Goal: Check status

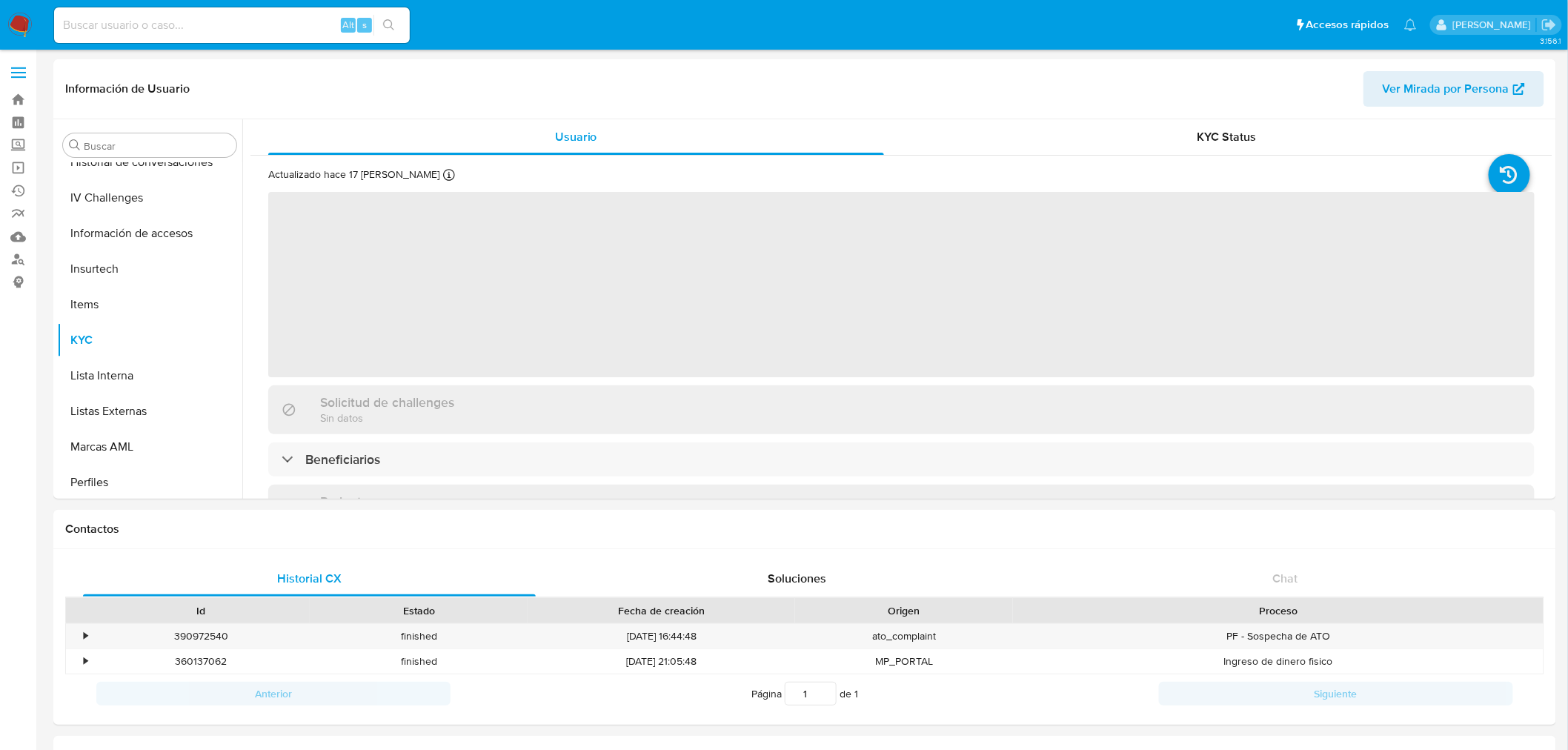
scroll to position [625, 0]
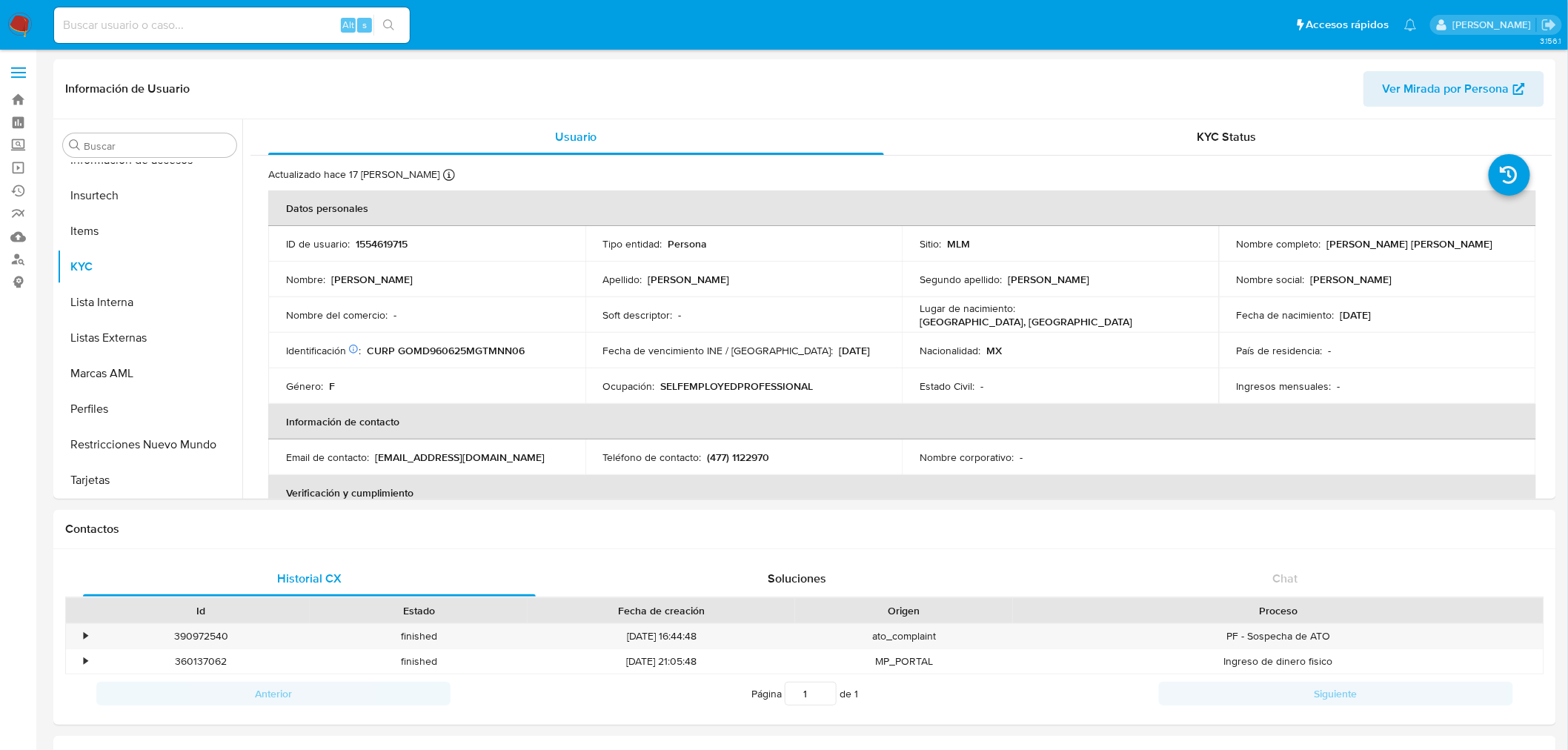
select select "10"
click at [223, 12] on div "Alt s" at bounding box center [232, 25] width 356 height 36
click at [219, 27] on input at bounding box center [232, 25] width 356 height 19
paste input "237584599"
type input "237584599"
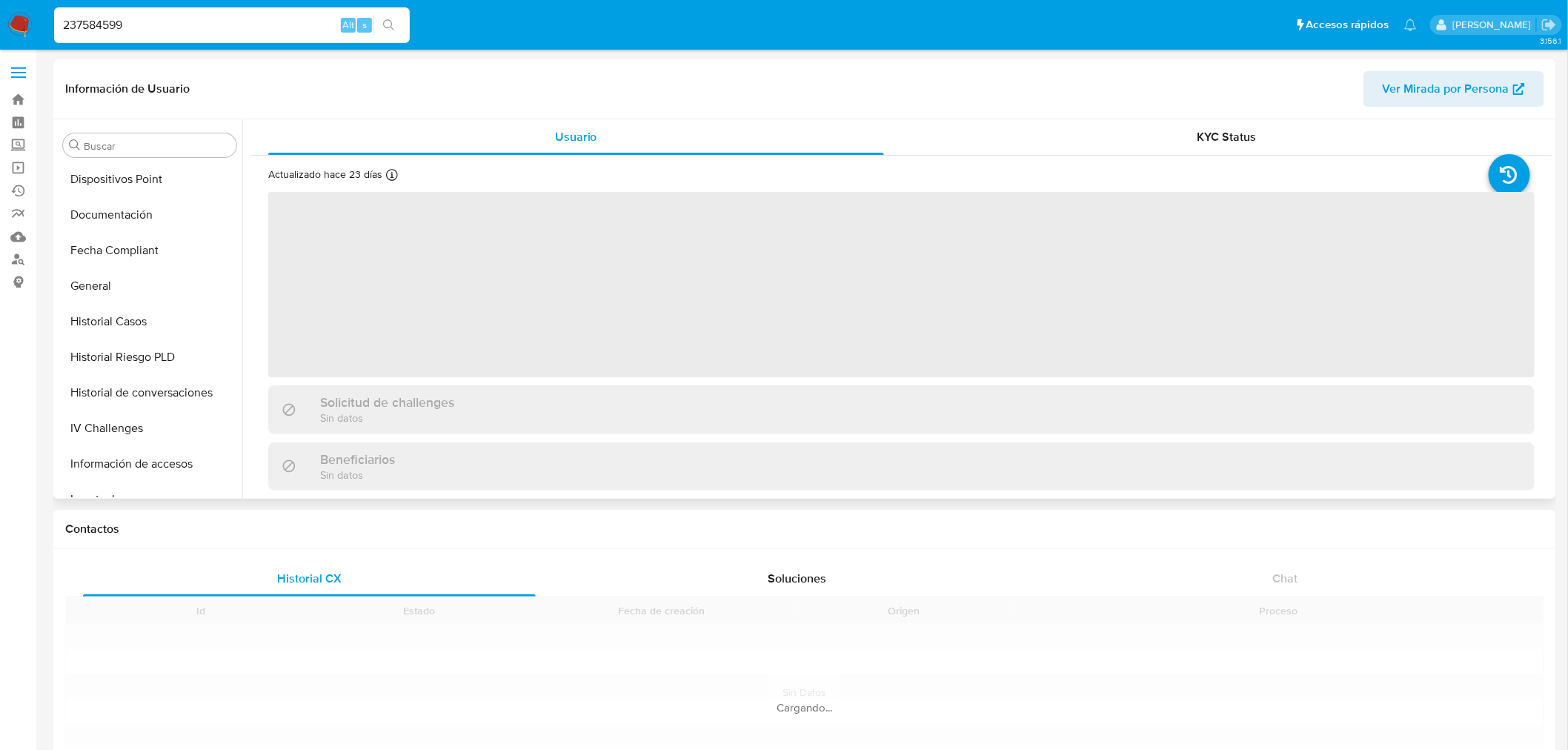
scroll to position [625, 0]
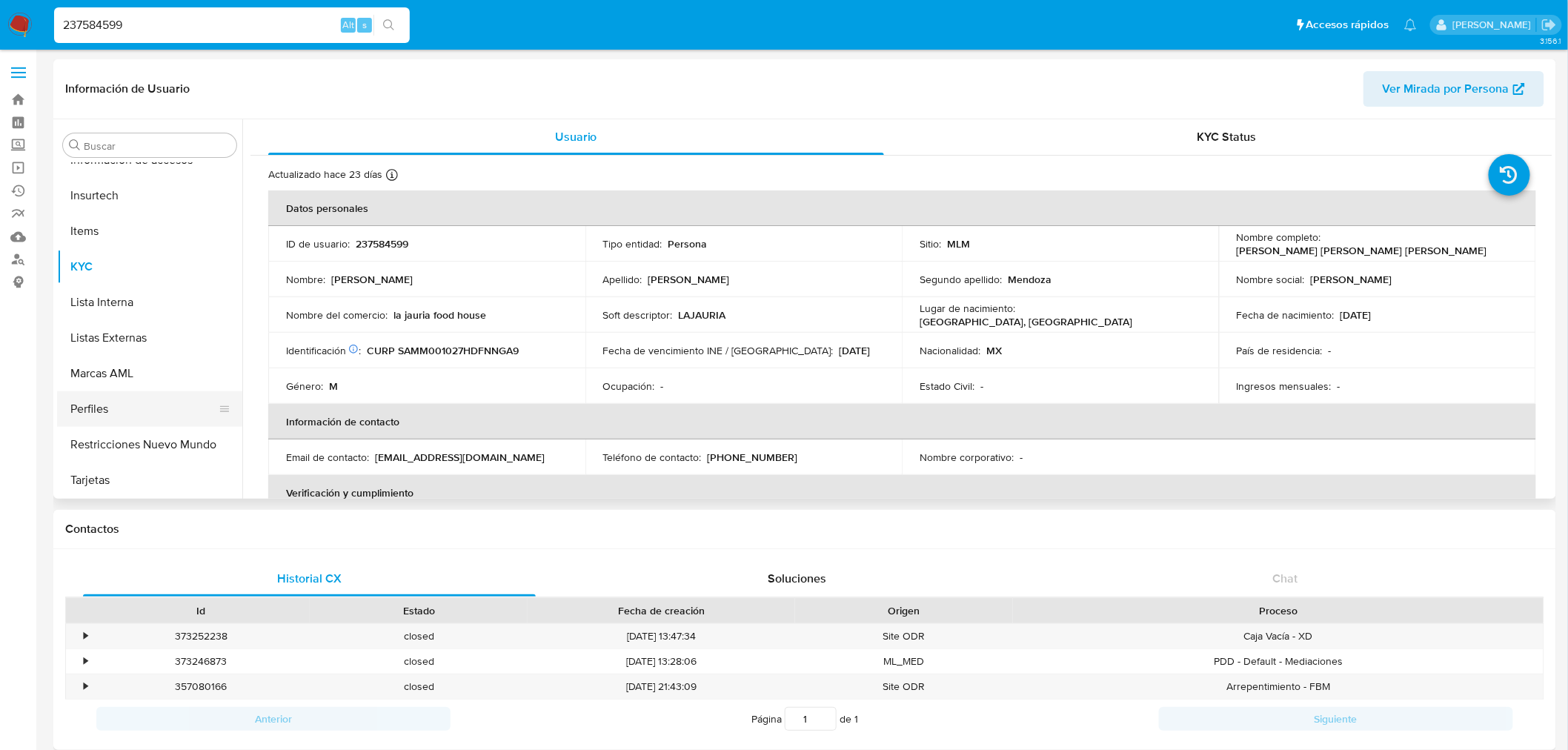
select select "10"
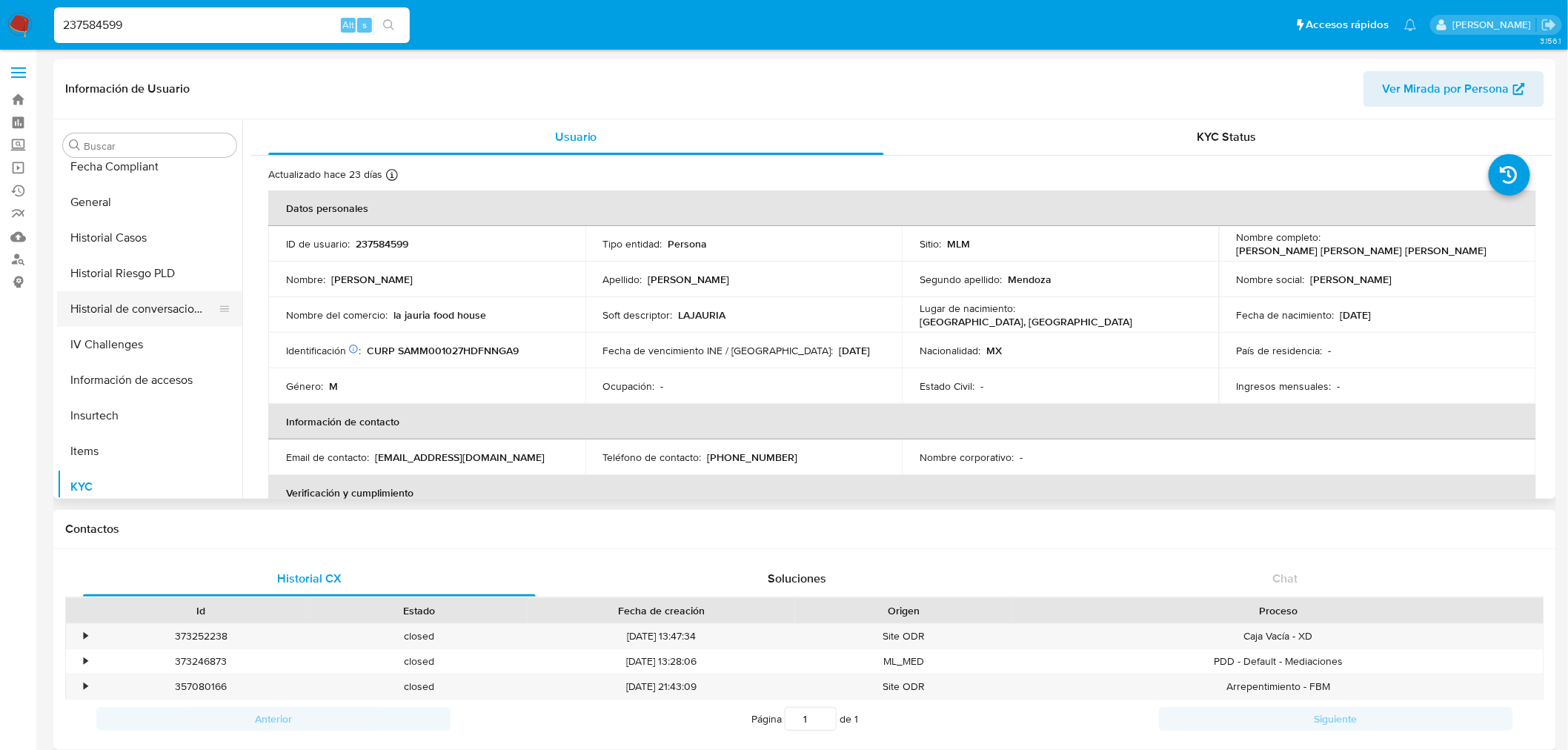
scroll to position [379, 0]
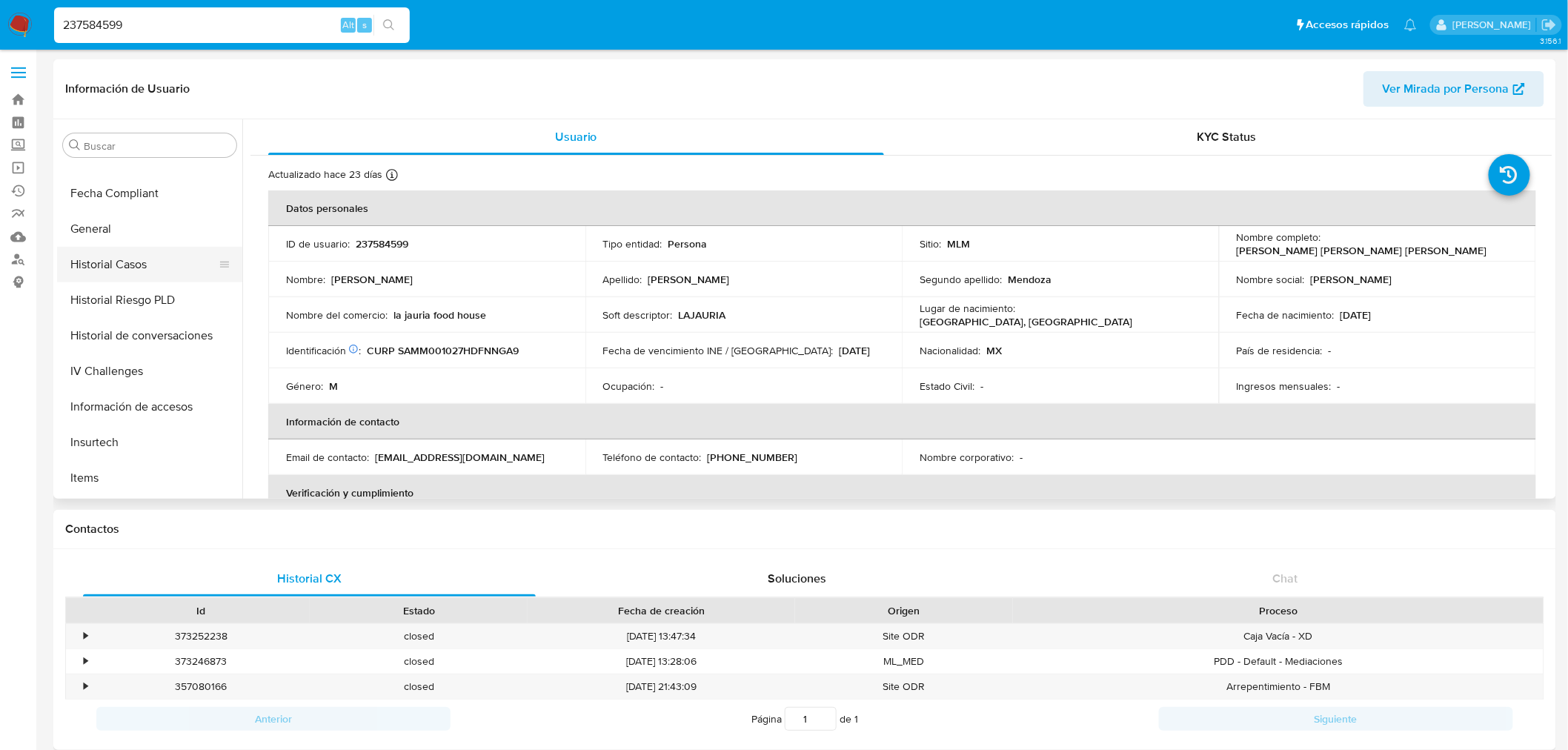
click at [167, 275] on button "Historial Casos" at bounding box center [143, 264] width 174 height 36
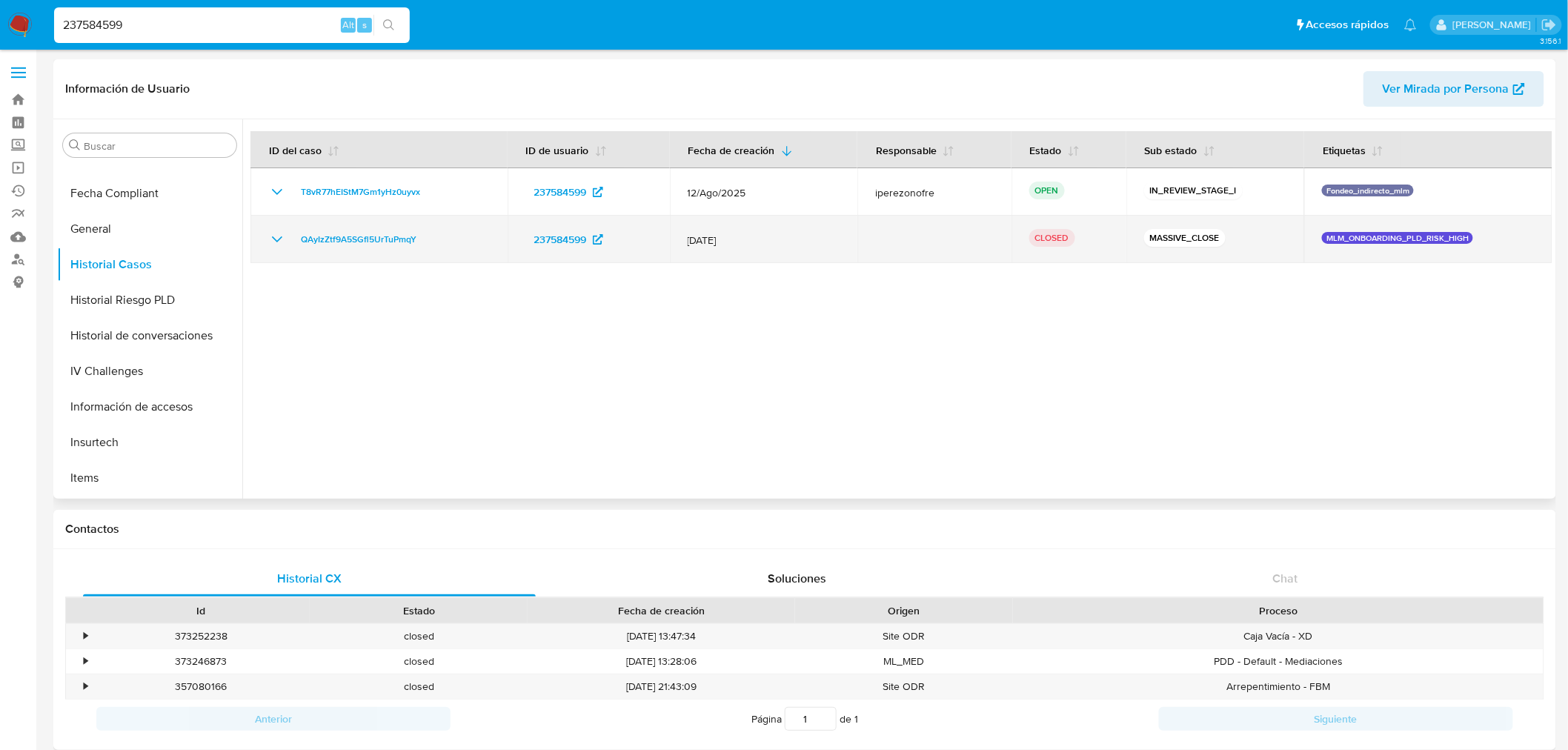
click at [268, 244] on icon "Mostrar/Ocultar" at bounding box center [277, 239] width 17 height 17
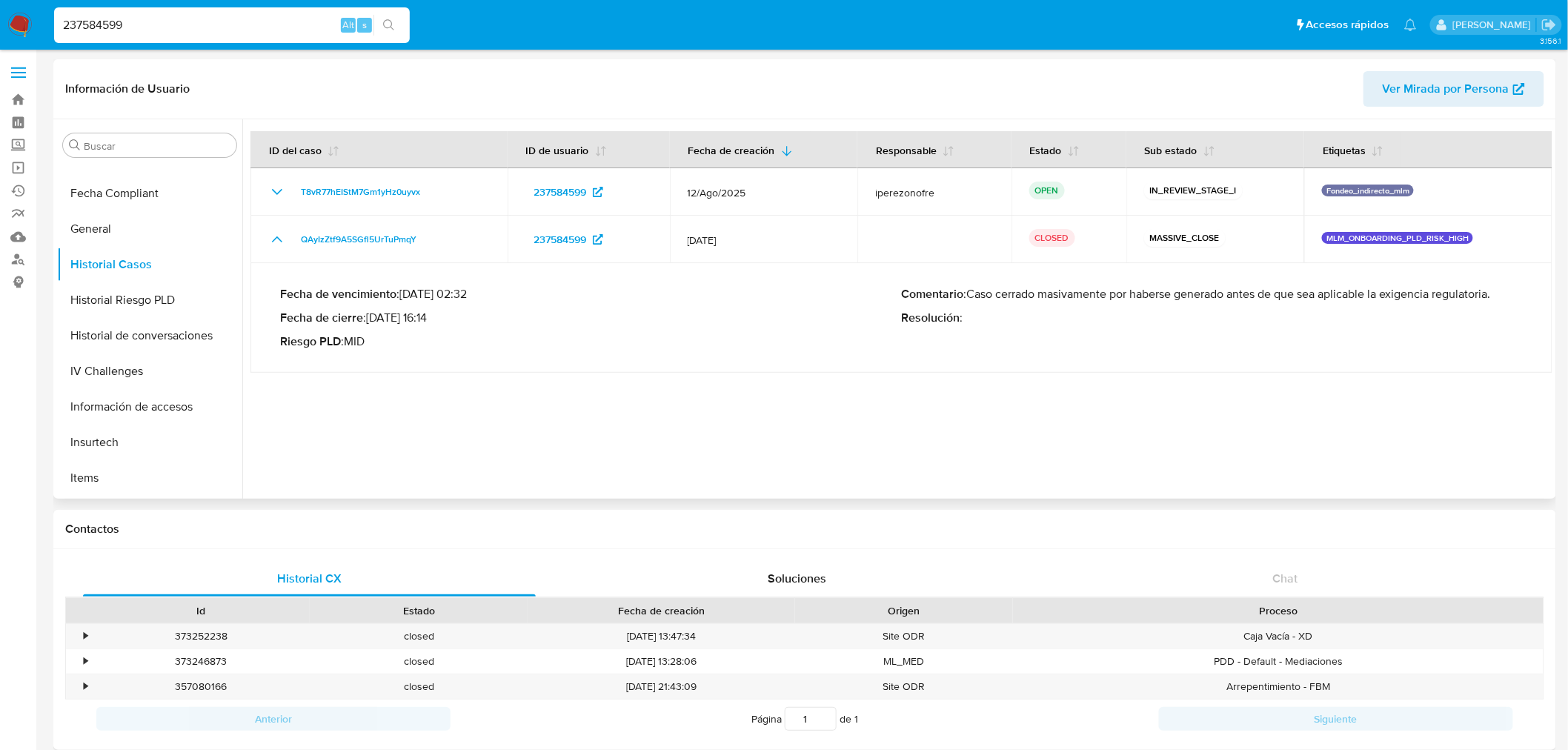
drag, startPoint x: 1512, startPoint y: 293, endPoint x: 971, endPoint y: 291, distance: 541.0
click at [971, 291] on p "Comentario : Caso cerrado masivamente por haberse generado antes de que sea apl…" at bounding box center [1212, 294] width 621 height 15
